Goal: Information Seeking & Learning: Learn about a topic

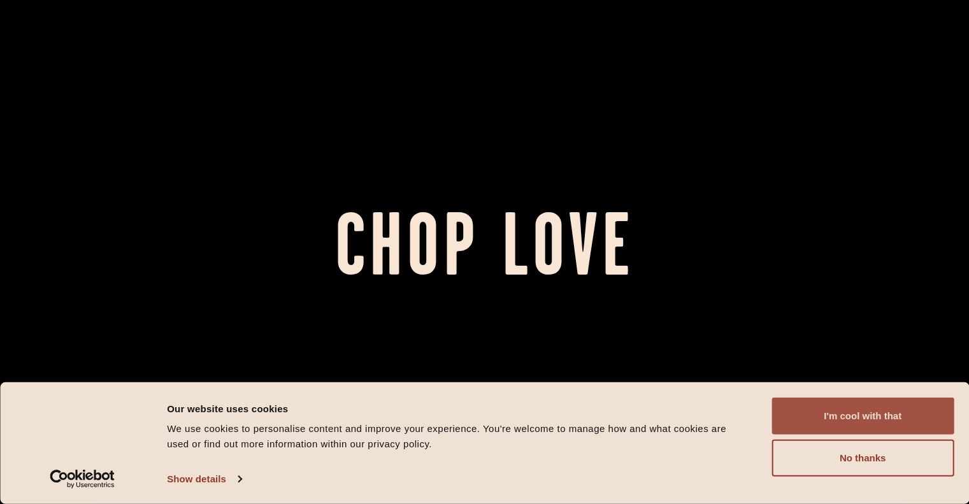
click at [841, 419] on button "I'm cool with that" at bounding box center [863, 416] width 182 height 37
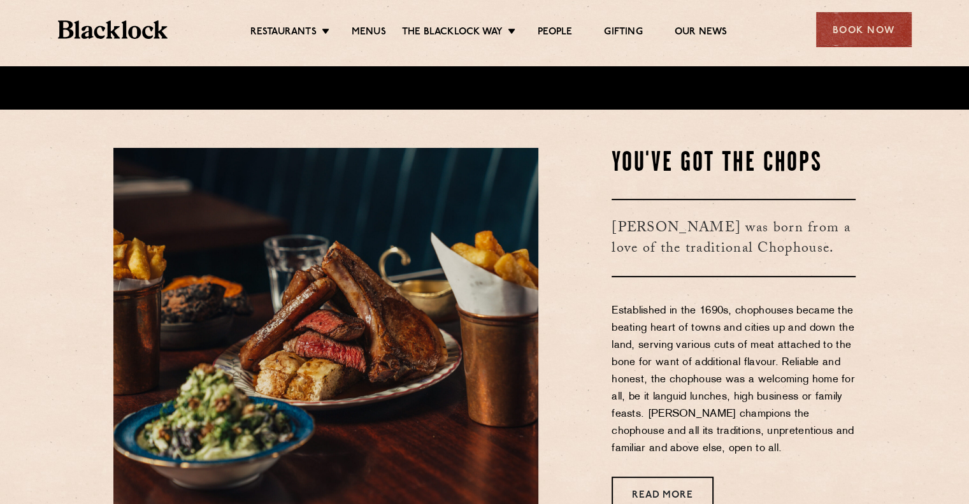
scroll to position [394, 0]
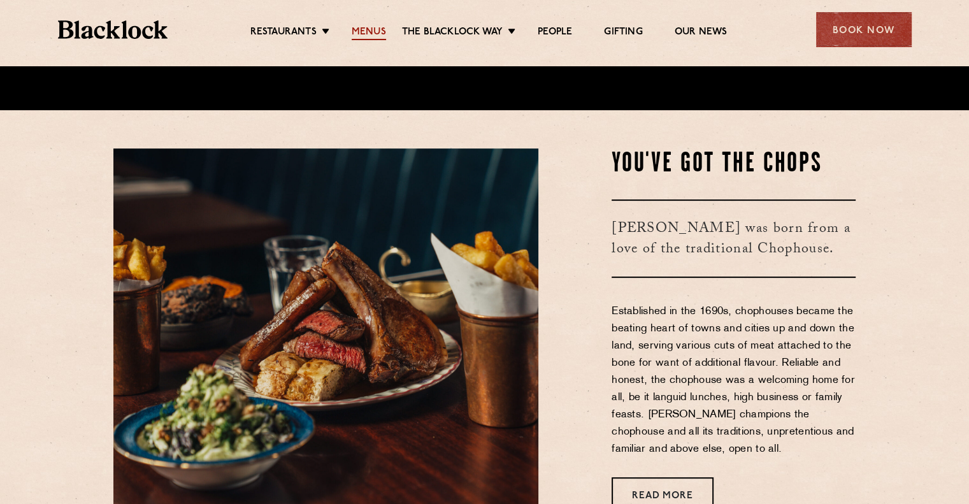
click at [365, 29] on link "Menus" at bounding box center [369, 33] width 34 height 14
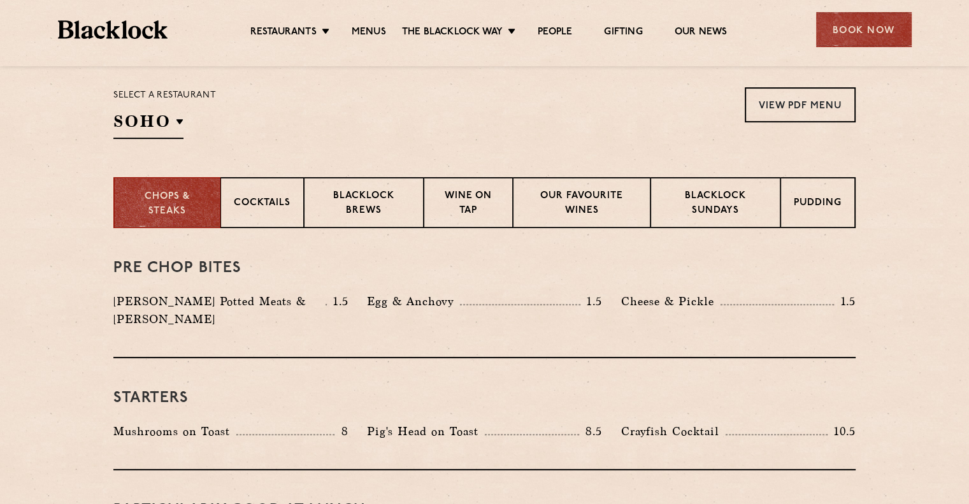
scroll to position [414, 0]
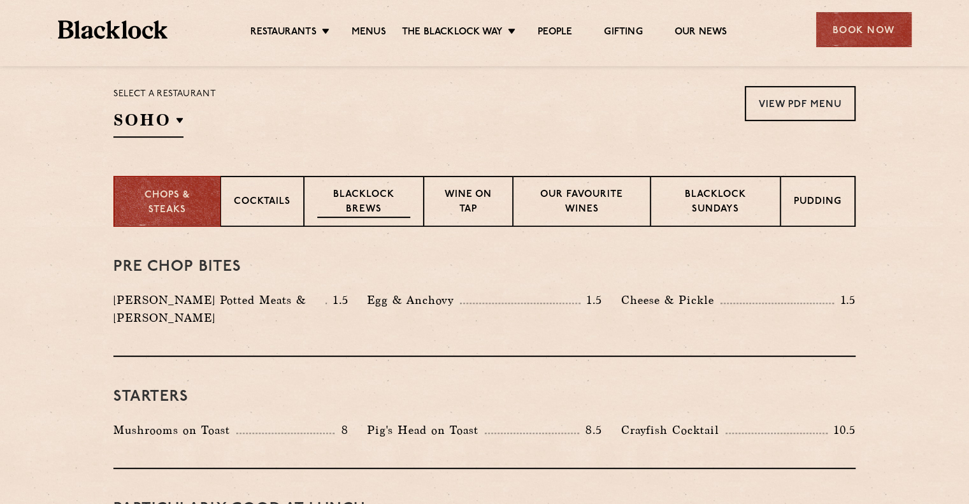
click at [378, 207] on p "Blacklock Brews" at bounding box center [363, 203] width 93 height 30
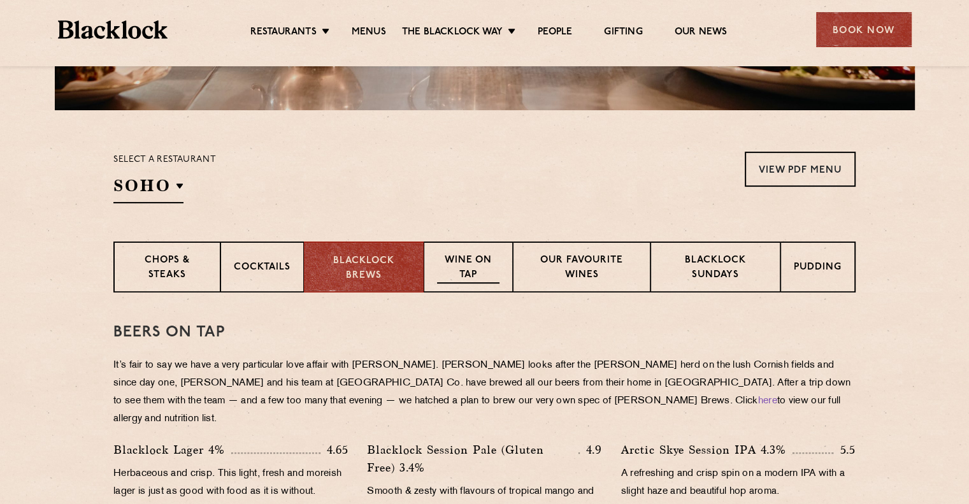
scroll to position [348, 0]
click at [170, 284] on div "Chops & Steaks" at bounding box center [166, 267] width 106 height 51
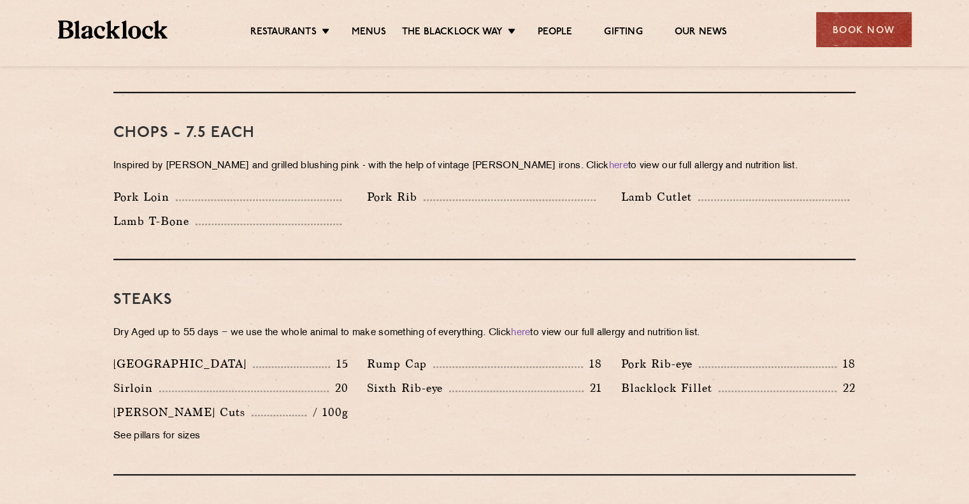
scroll to position [993, 0]
click at [138, 427] on p "See pillars for sizes" at bounding box center [230, 436] width 234 height 18
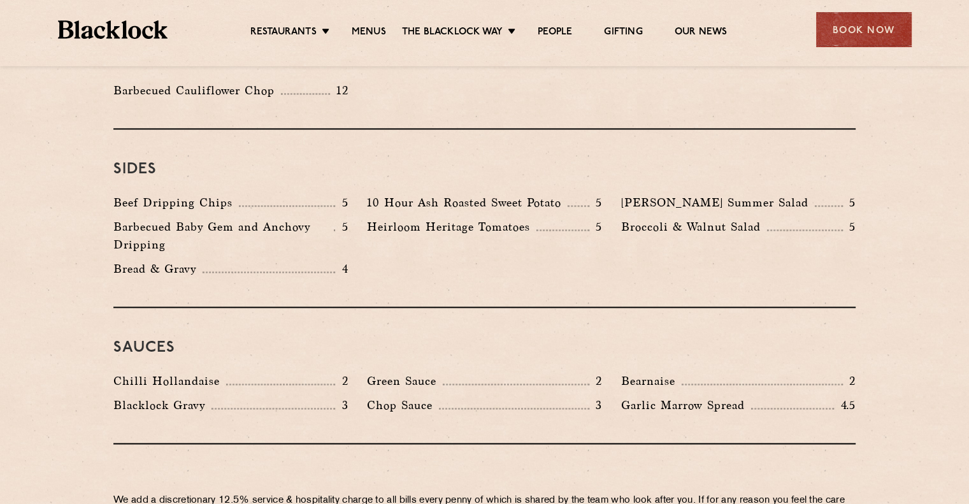
scroll to position [1892, 0]
click at [399, 373] on p "Green Sauce" at bounding box center [405, 382] width 76 height 18
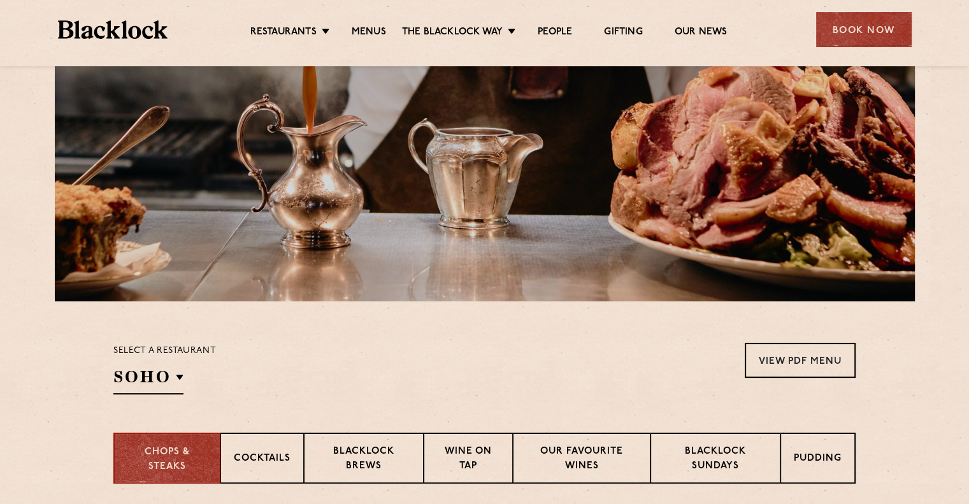
scroll to position [0, 0]
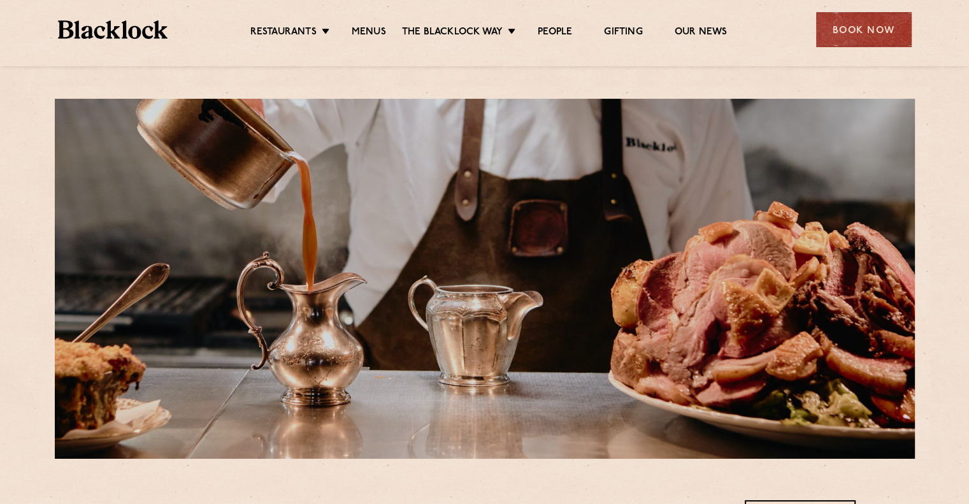
click at [494, 50] on div "Restaurants Soho City Shoreditch Covent Garden Canary Wharf Manchester Birmingh…" at bounding box center [485, 28] width 892 height 57
